Goal: Communication & Community: Answer question/provide support

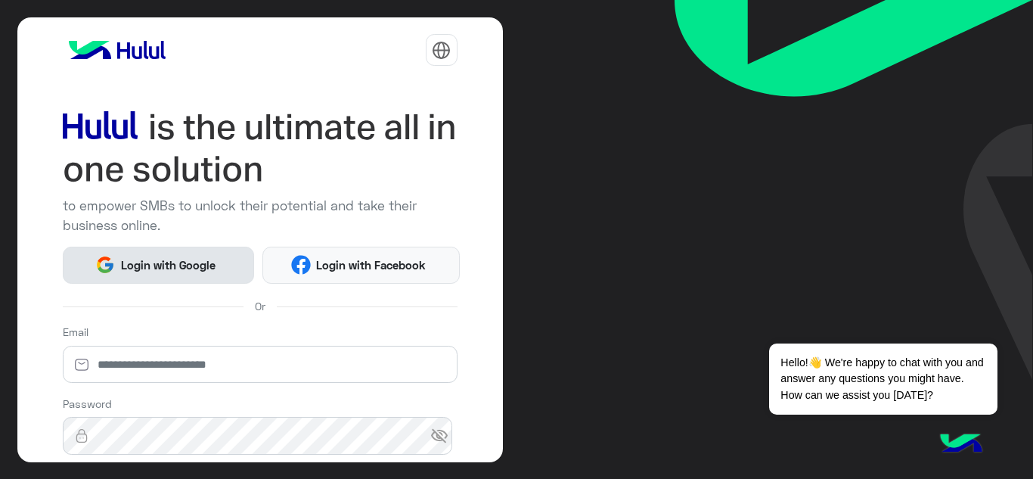
click at [175, 265] on span "Login with Google" at bounding box center [168, 264] width 106 height 17
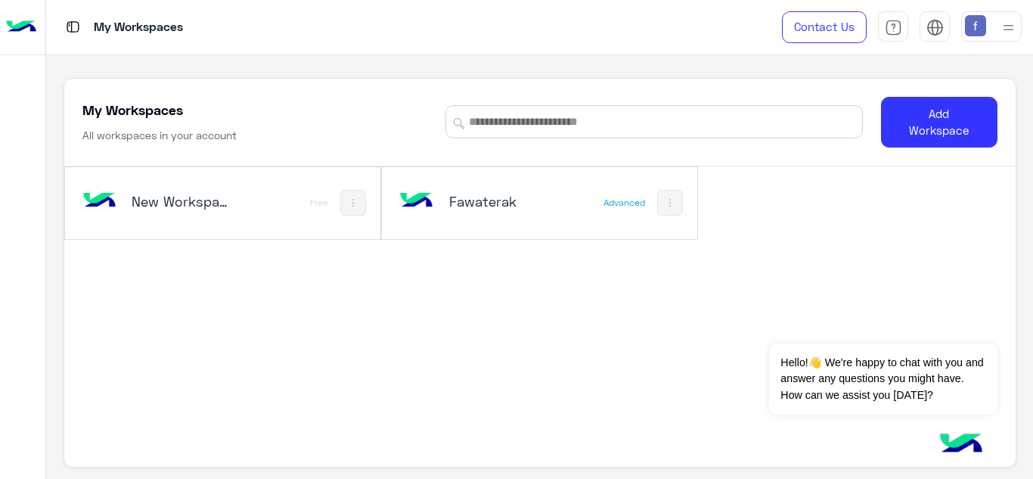
click at [579, 209] on div "Fawaterak Advanced" at bounding box center [539, 203] width 315 height 72
click at [485, 205] on h5 "Fawaterak" at bounding box center [501, 201] width 104 height 18
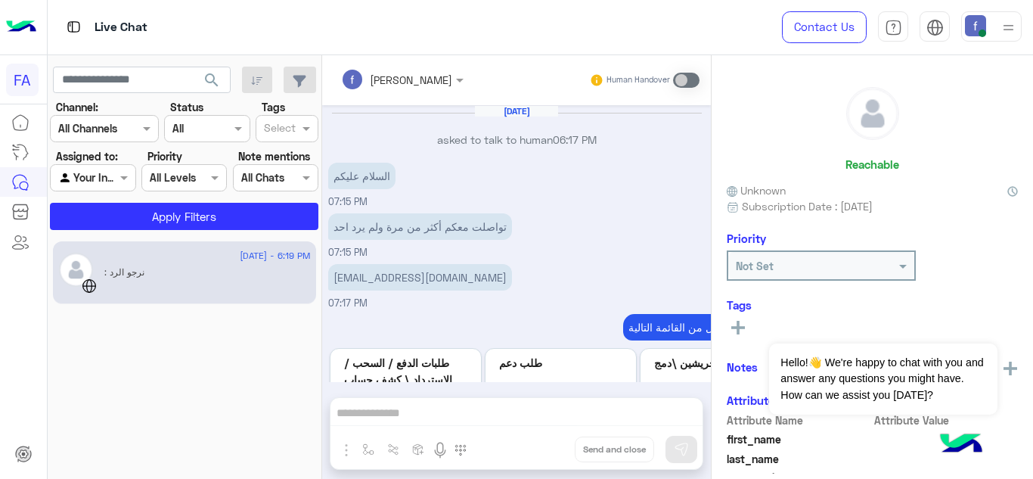
scroll to position [376, 0]
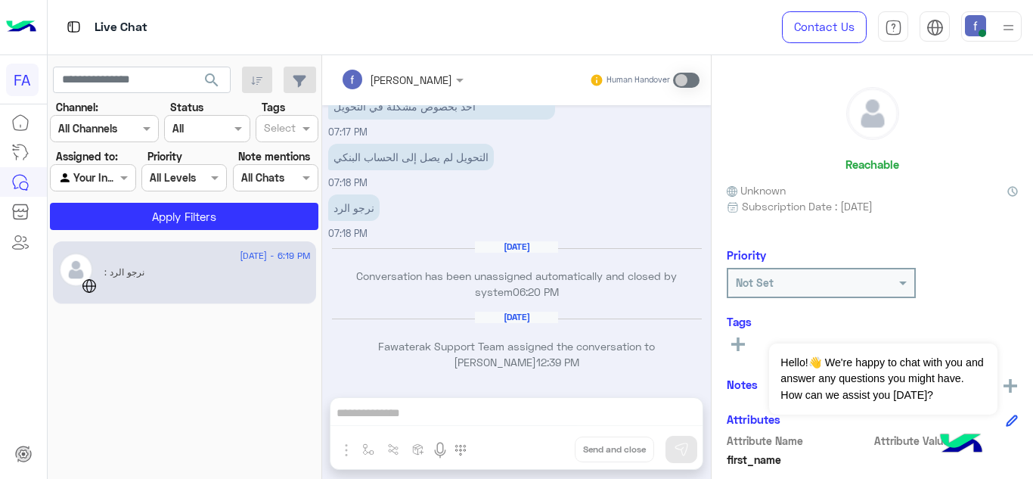
click at [451, 418] on div "fady mohamed Human Handover Jun 19, 2025 asked to talk to human 06:17 PM السلام…" at bounding box center [516, 270] width 389 height 430
